Goal: Check status: Check status

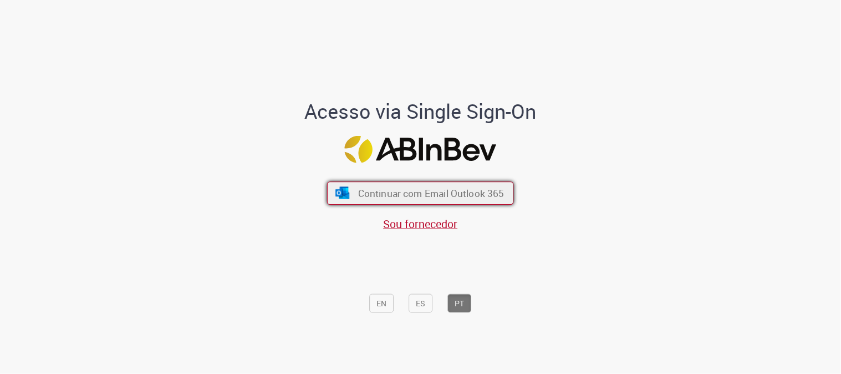
click at [438, 192] on span "Continuar com Email Outlook 365" at bounding box center [431, 193] width 146 height 13
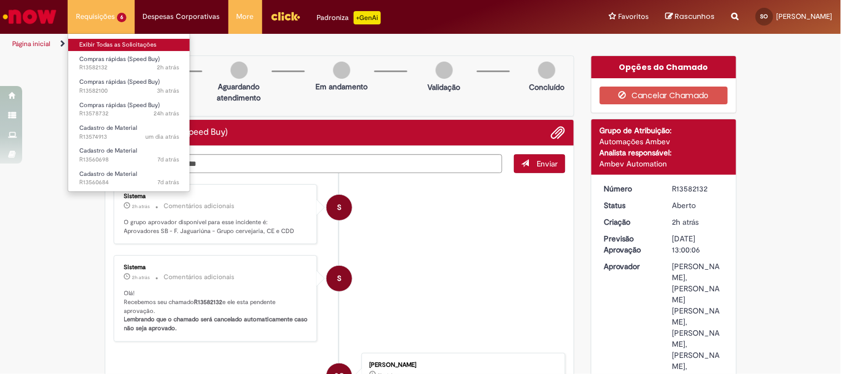
click at [113, 48] on link "Exibir Todas as Solicitações" at bounding box center [129, 45] width 122 height 12
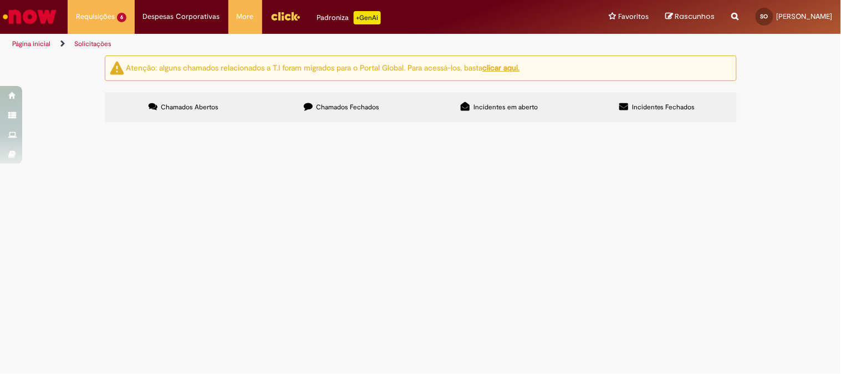
click at [336, 106] on span "Chamados Fechados" at bounding box center [347, 107] width 63 height 9
click at [0, 0] on td "1,2-PROPANODIOL;PA;6-8;MERCK/8223245000" at bounding box center [0, 0] width 0 height 0
click at [0, 0] on span "1,2-PROPANODIOL;PA;6-8;MERCK/8223245000" at bounding box center [0, 0] width 0 height 0
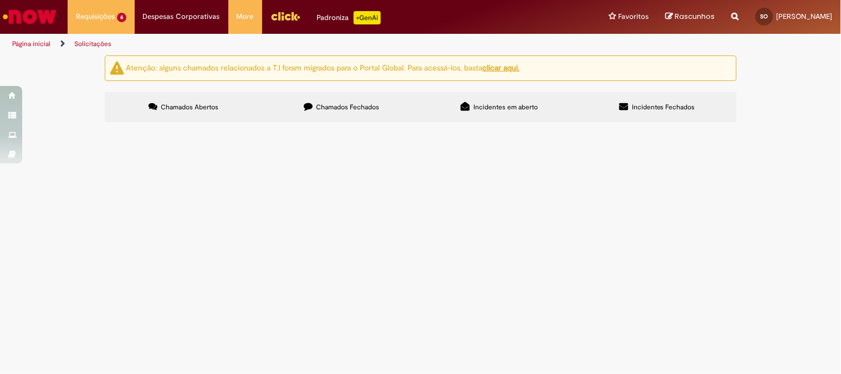
click at [0, 0] on span "1,2-PROPANODIOL;PA;6-8;MERCK/8223245000" at bounding box center [0, 0] width 0 height 0
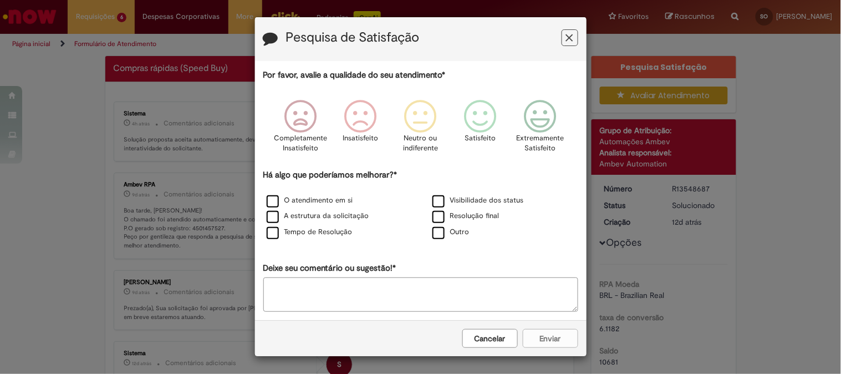
click at [566, 39] on icon "Feedback" at bounding box center [569, 38] width 7 height 12
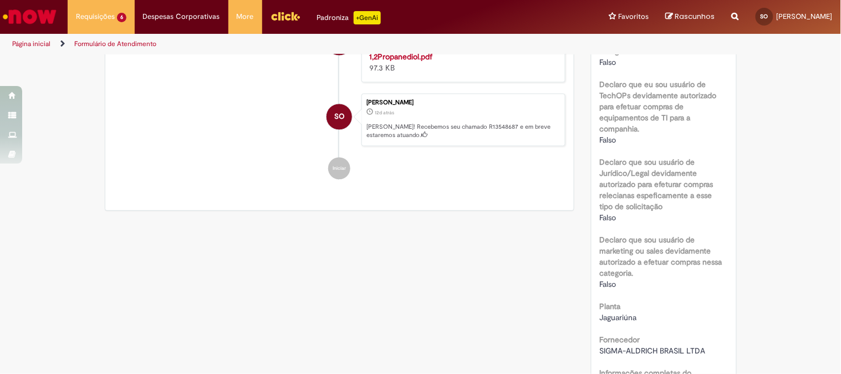
scroll to position [862, 0]
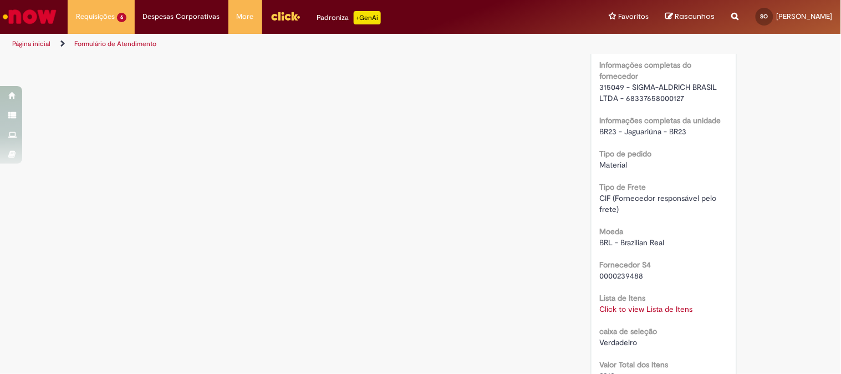
click at [617, 306] on link "Click to view Lista de Itens" at bounding box center [646, 309] width 93 height 10
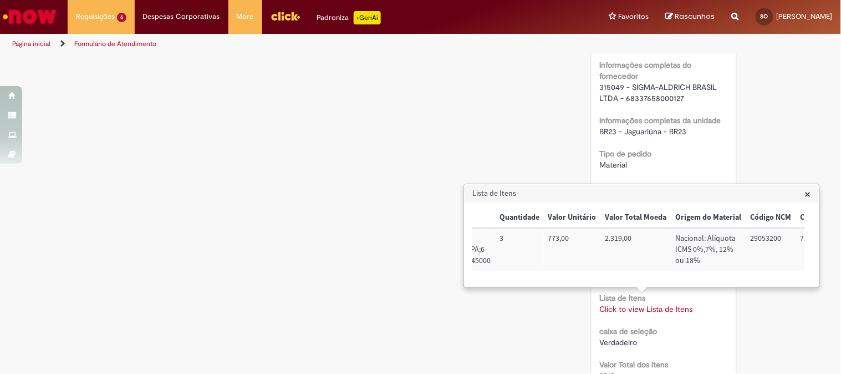
scroll to position [0, 487]
click at [363, 150] on div "Verificar Código de Barras Aguardando Aprovação Aguardando atendimento Em andam…" at bounding box center [420, 53] width 648 height 1718
click at [756, 195] on span "×" at bounding box center [808, 193] width 6 height 15
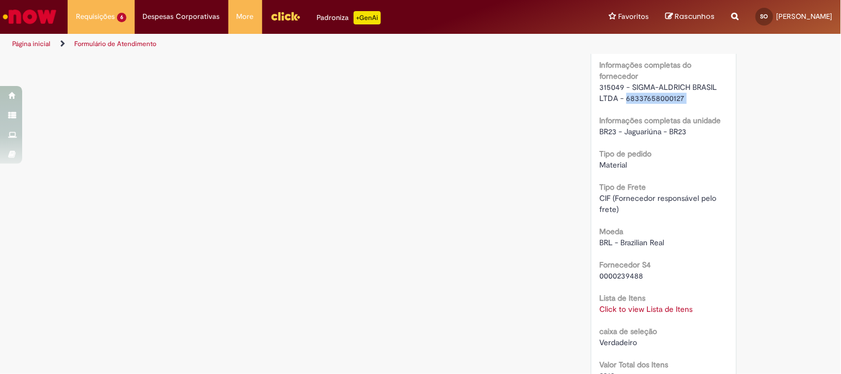
drag, startPoint x: 622, startPoint y: 96, endPoint x: 675, endPoint y: 106, distance: 53.5
click at [675, 106] on div "RPA Moeda BRL - Brazilian Real taxa de conversão 6.1182 [GEOGRAPHIC_DATA] 10681…" at bounding box center [664, 96] width 128 height 1389
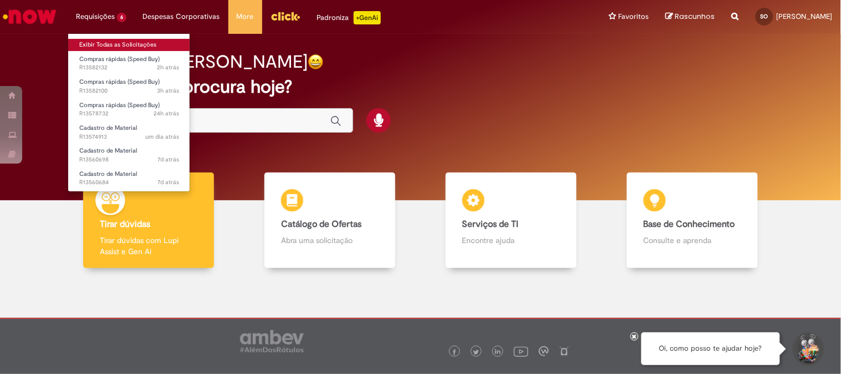
click at [106, 43] on link "Exibir Todas as Solicitações" at bounding box center [129, 45] width 122 height 12
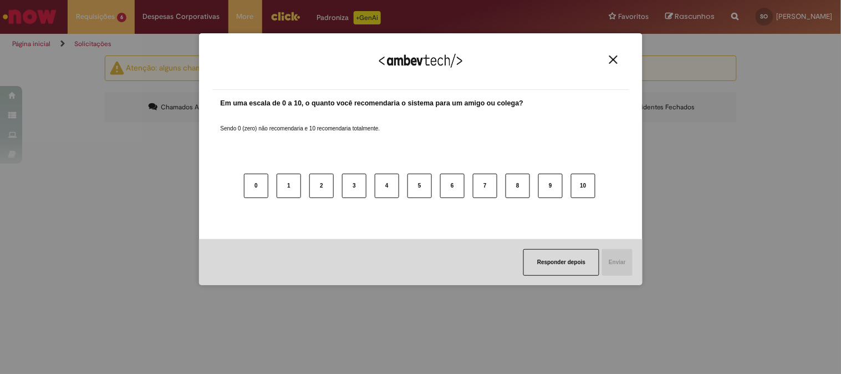
click at [614, 61] on img "Close" at bounding box center [613, 59] width 8 height 8
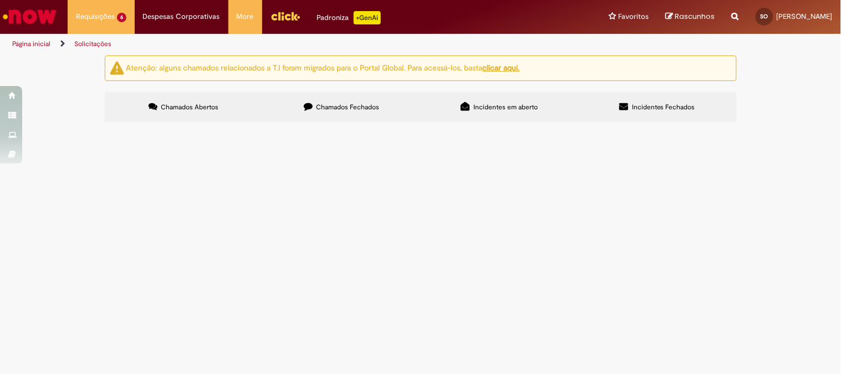
click at [319, 100] on label "Chamados Fechados" at bounding box center [342, 107] width 158 height 30
